Goal: Task Accomplishment & Management: Use online tool/utility

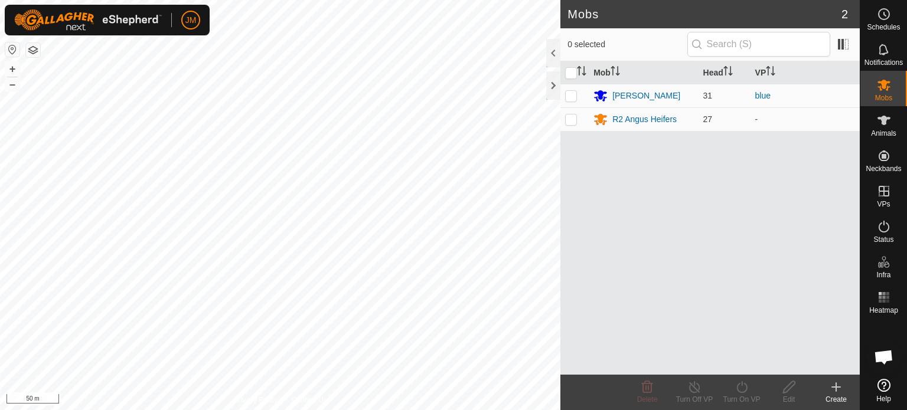
scroll to position [817, 0]
click at [77, 410] on html "JM Schedules Notifications Mobs Animals Neckbands VPs Status Infra Heatmap Help…" at bounding box center [453, 205] width 907 height 410
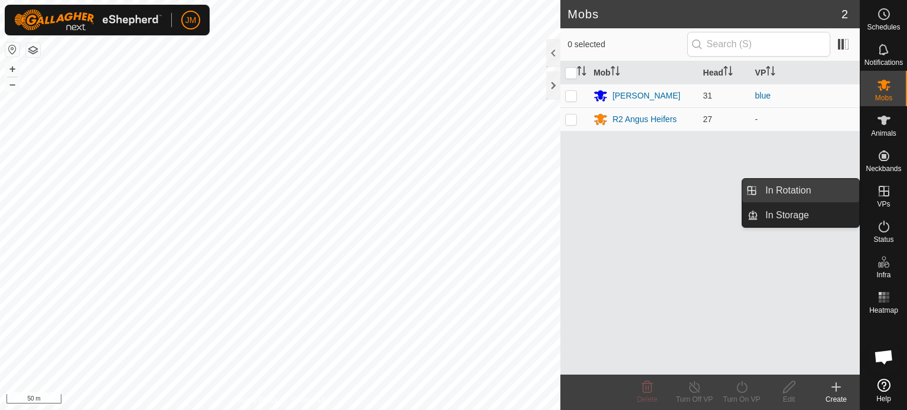
click at [826, 185] on link "In Rotation" at bounding box center [808, 191] width 101 height 24
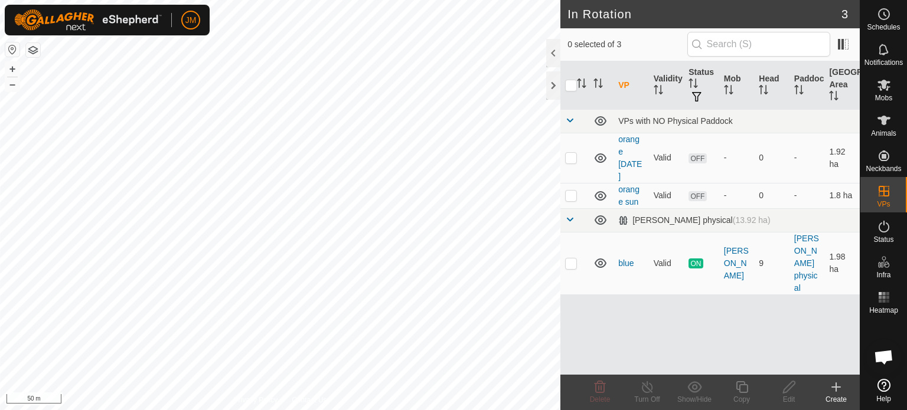
click at [840, 391] on icon at bounding box center [836, 387] width 14 height 14
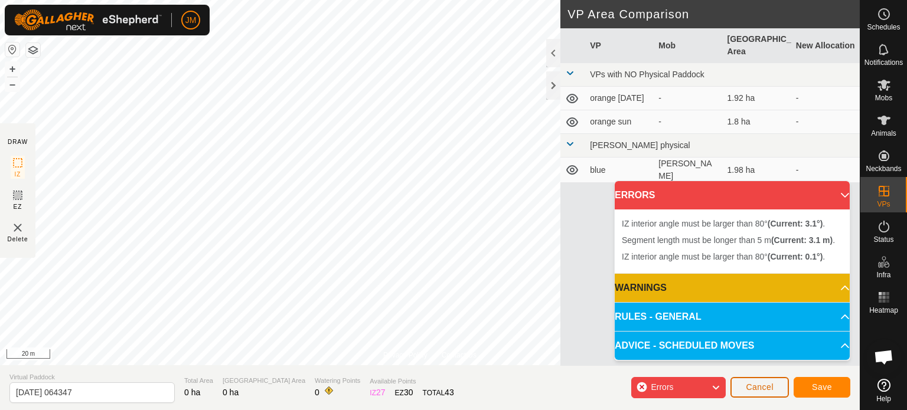
click at [764, 387] on span "Cancel" at bounding box center [760, 387] width 28 height 9
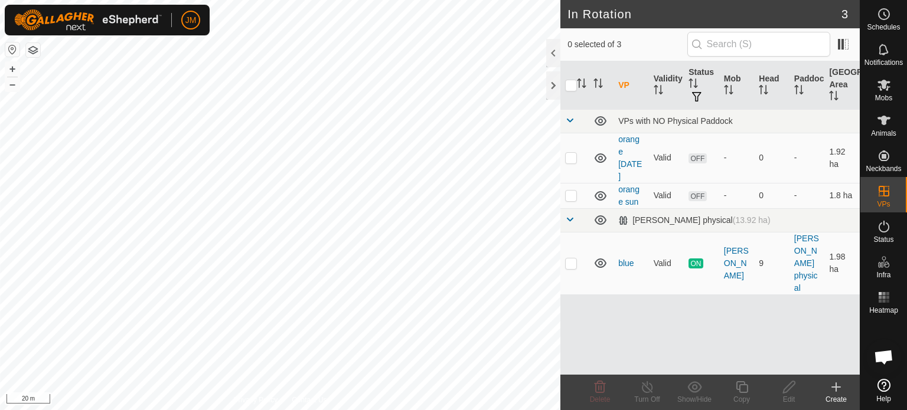
click at [835, 386] on icon at bounding box center [836, 387] width 14 height 14
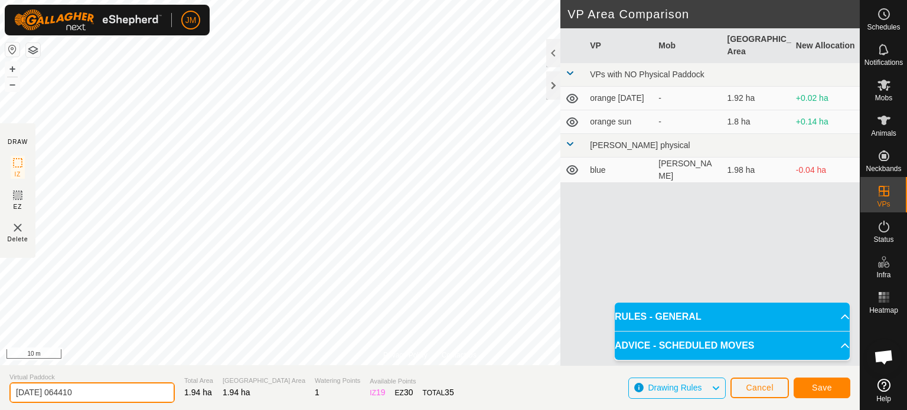
click at [116, 394] on input "[DATE] 064410" at bounding box center [91, 393] width 165 height 21
type input "2"
type input "blue otama"
click at [810, 387] on button "Save" at bounding box center [822, 388] width 57 height 21
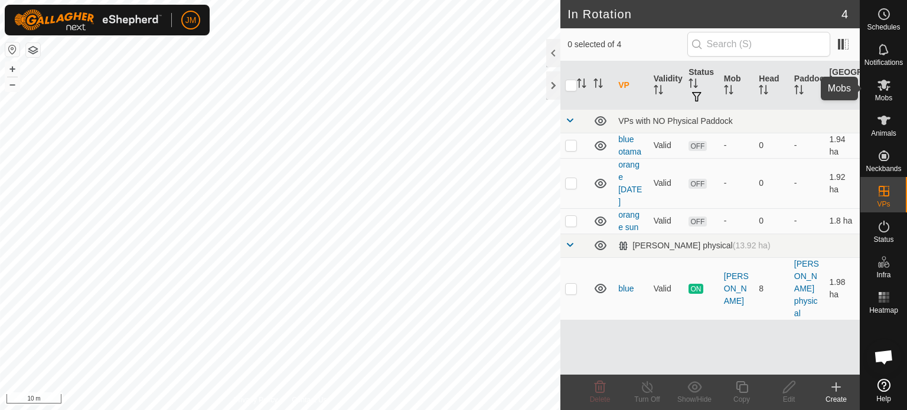
click at [881, 93] on es-mob-svg-icon at bounding box center [883, 85] width 21 height 19
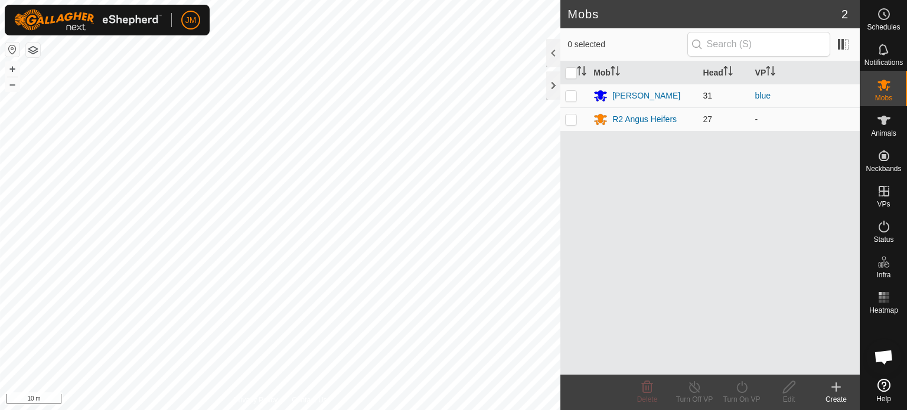
click at [569, 96] on p-checkbox at bounding box center [571, 95] width 12 height 9
checkbox input "true"
click at [741, 392] on icon at bounding box center [741, 388] width 11 height 12
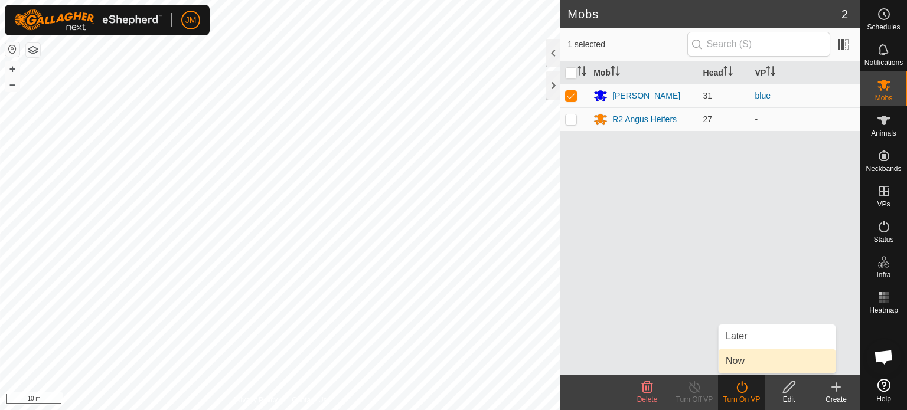
click at [750, 366] on link "Now" at bounding box center [777, 362] width 117 height 24
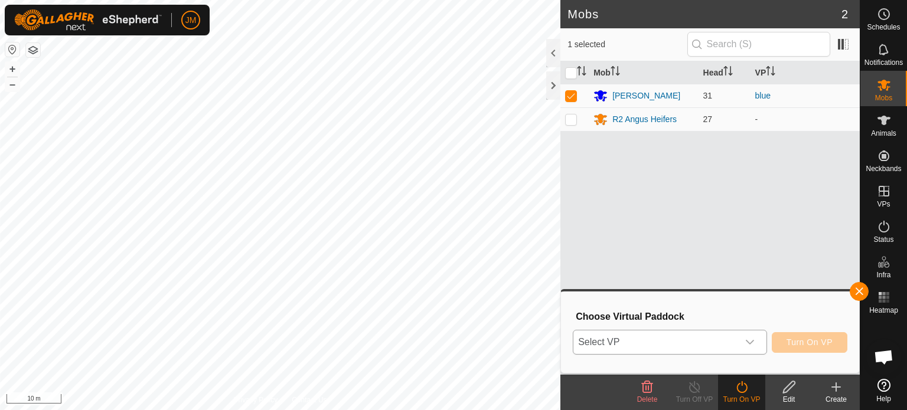
click at [727, 349] on span "Select VP" at bounding box center [655, 343] width 165 height 24
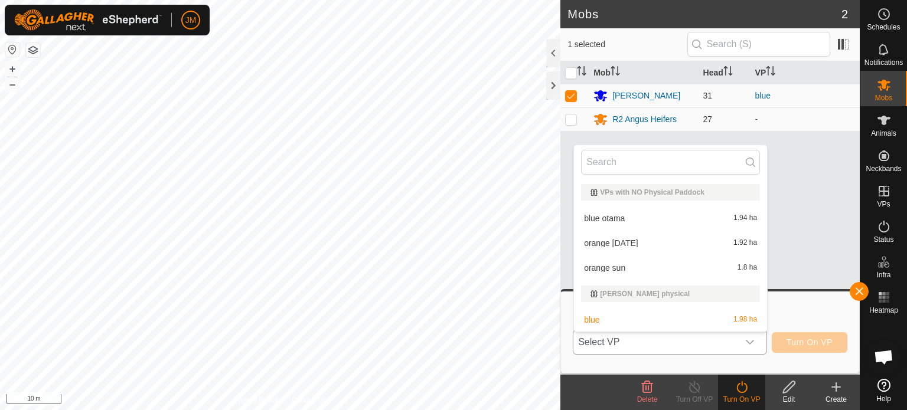
click at [669, 217] on li "blue otama 1.94 ha" at bounding box center [670, 219] width 193 height 24
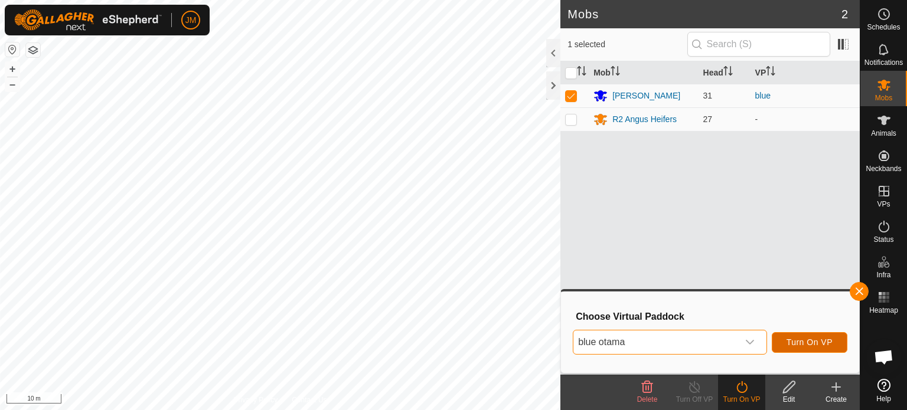
click at [806, 347] on span "Turn On VP" at bounding box center [810, 342] width 46 height 9
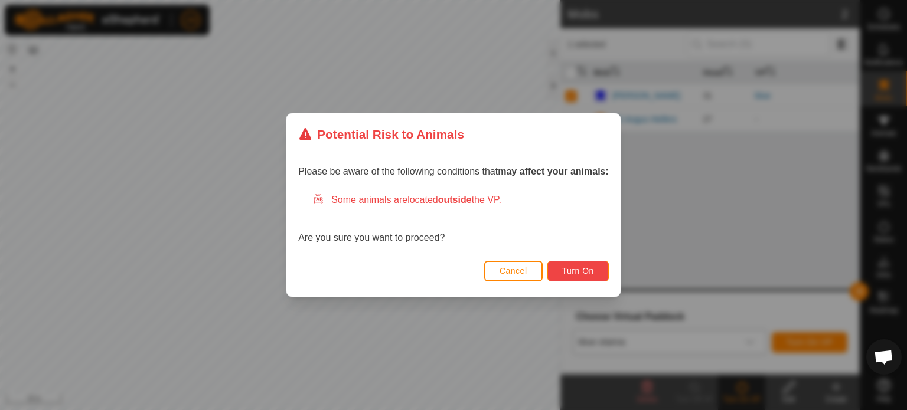
click at [593, 276] on button "Turn On" at bounding box center [577, 271] width 61 height 21
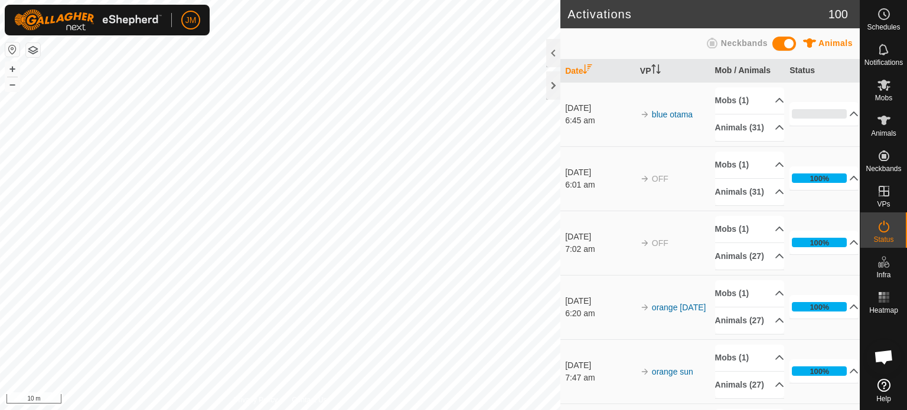
drag, startPoint x: 907, startPoint y: 119, endPoint x: 879, endPoint y: 92, distance: 38.4
click at [879, 92] on icon at bounding box center [884, 85] width 14 height 14
